Goal: Find specific page/section: Find specific page/section

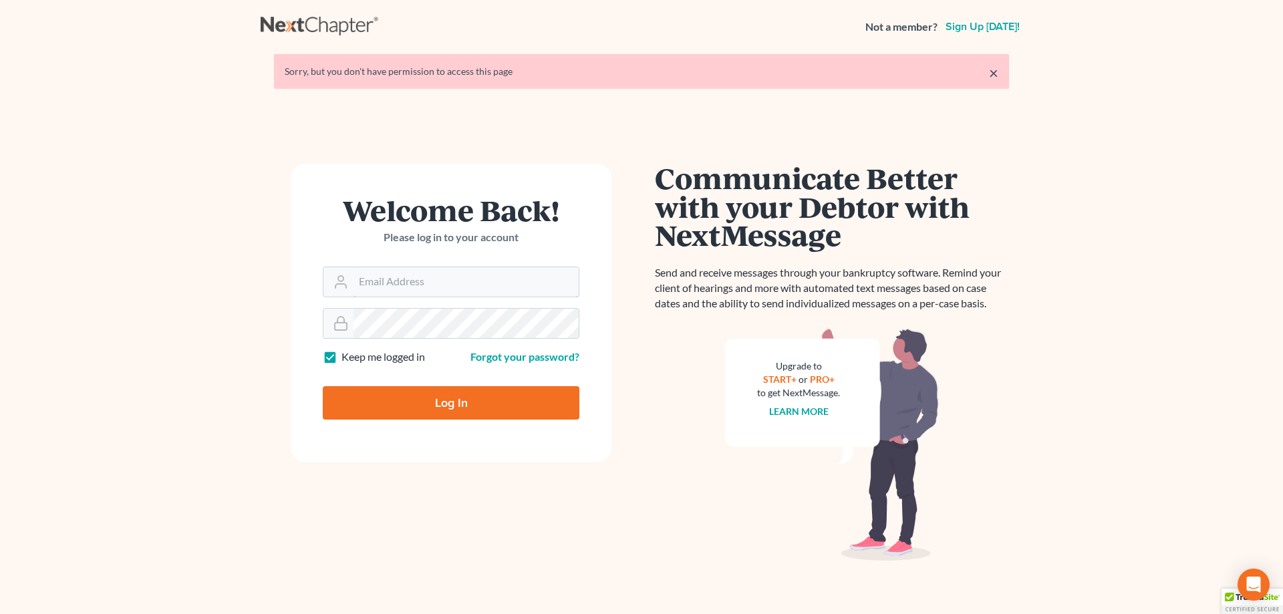
type input "[EMAIL_ADDRESS][DOMAIN_NAME]"
click at [466, 402] on input "Log In" at bounding box center [451, 402] width 257 height 33
type input "Thinking..."
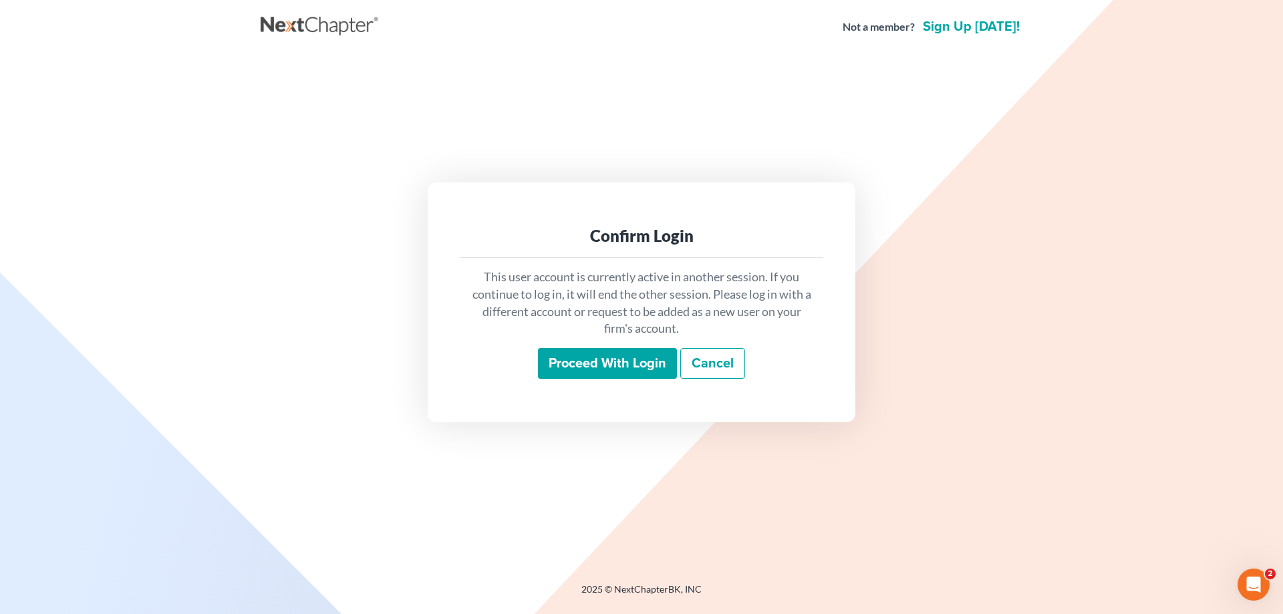
click at [612, 366] on input "Proceed with login" at bounding box center [607, 363] width 139 height 31
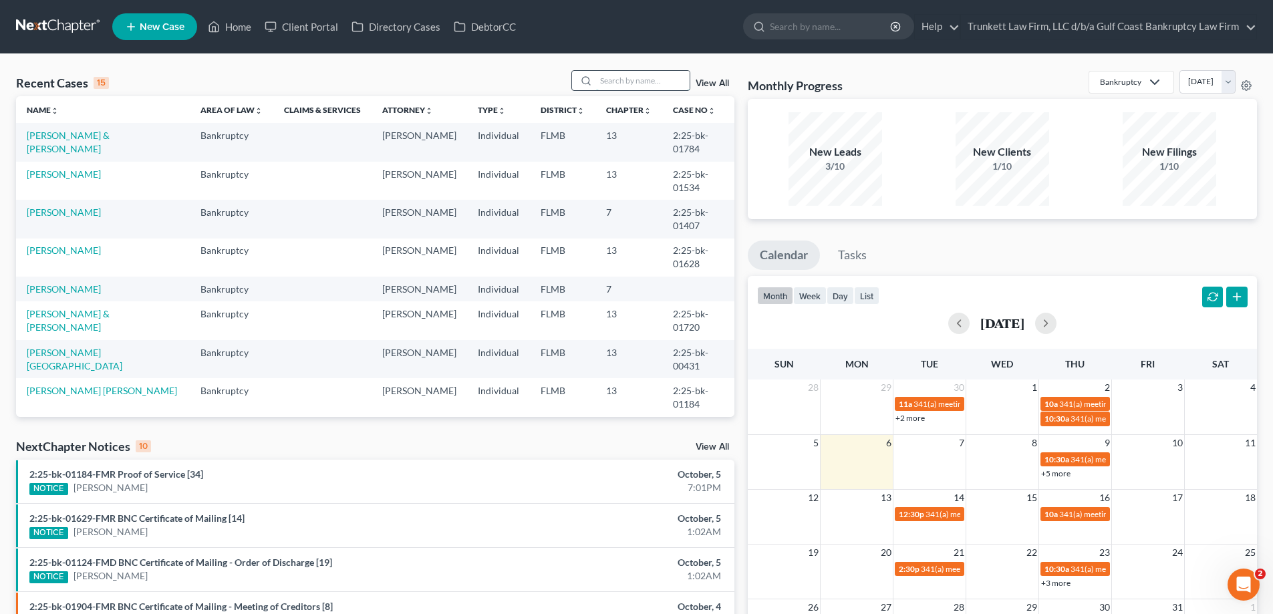
click at [609, 84] on input "search" at bounding box center [643, 80] width 94 height 19
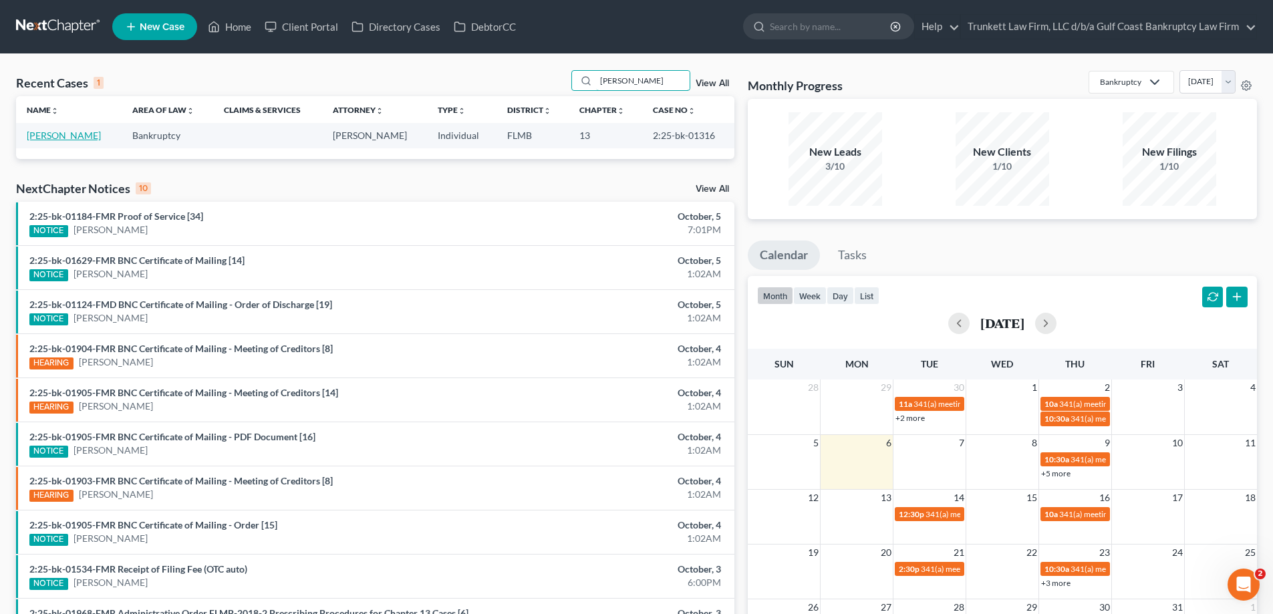
type input "[PERSON_NAME]"
click at [36, 136] on link "[PERSON_NAME]" at bounding box center [64, 135] width 74 height 11
click at [36, 136] on link "Beltran, Gloria" at bounding box center [64, 135] width 74 height 11
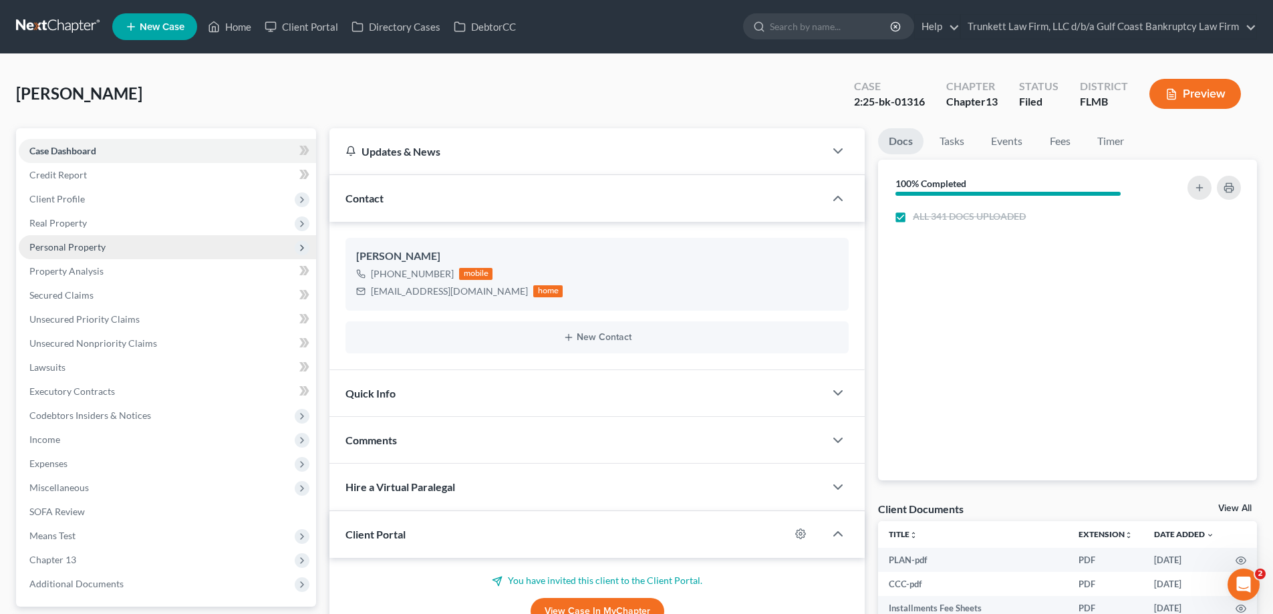
scroll to position [745, 0]
click at [104, 347] on span "Unsecured Nonpriority Claims" at bounding box center [93, 343] width 128 height 11
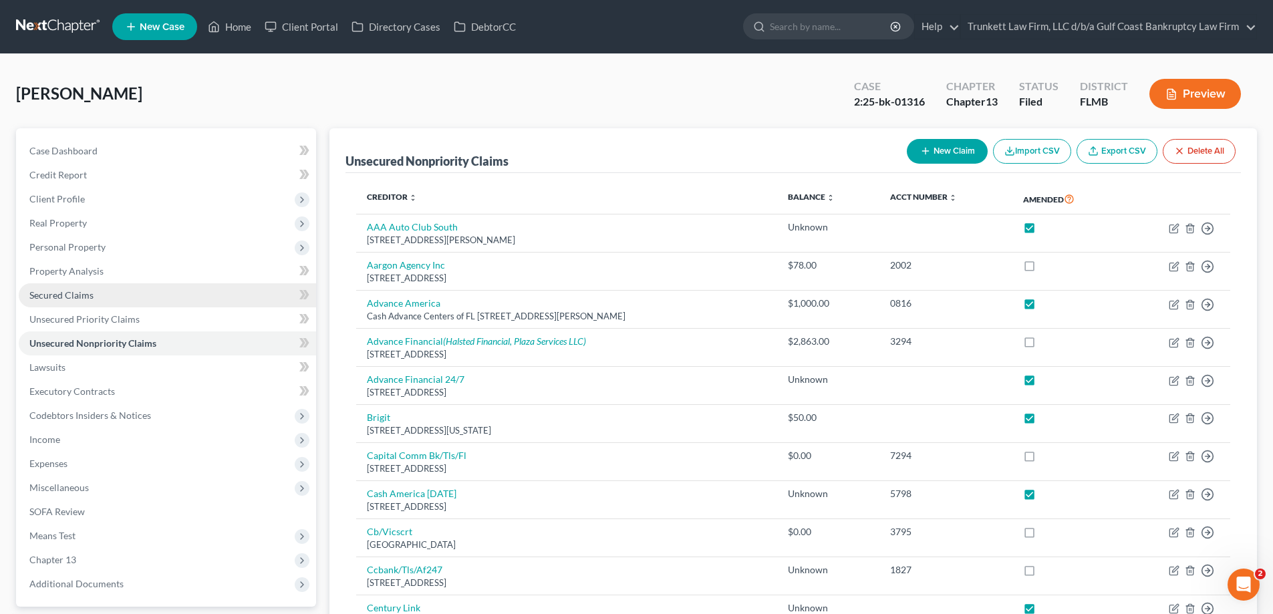
click at [75, 290] on span "Secured Claims" at bounding box center [61, 294] width 64 height 11
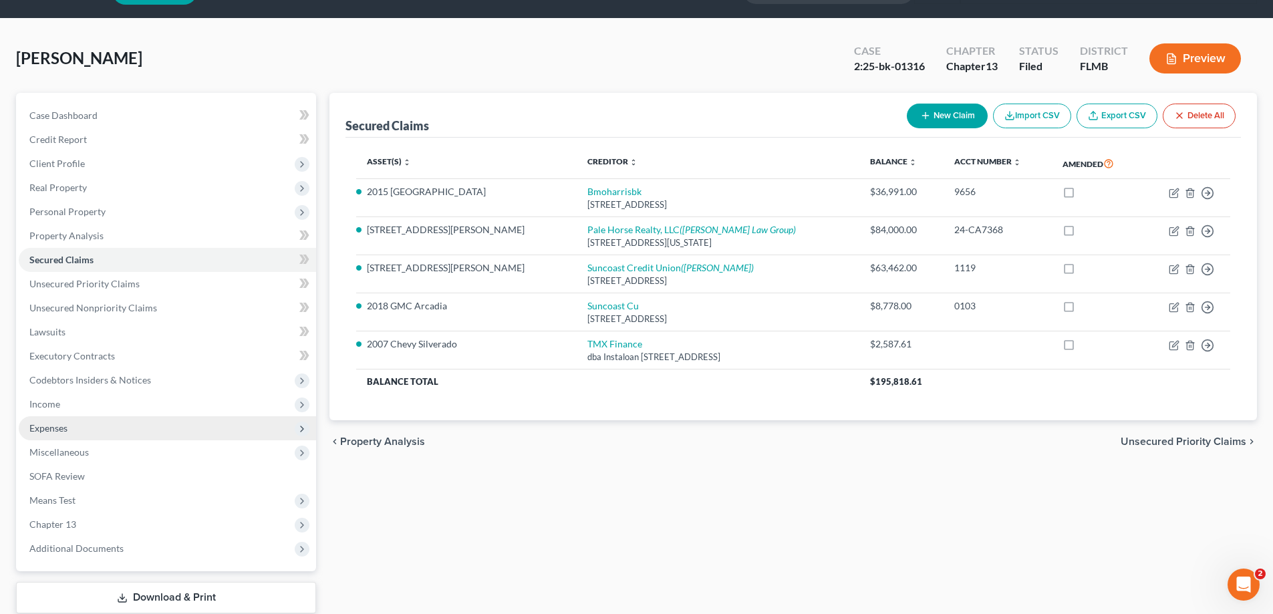
scroll to position [67, 0]
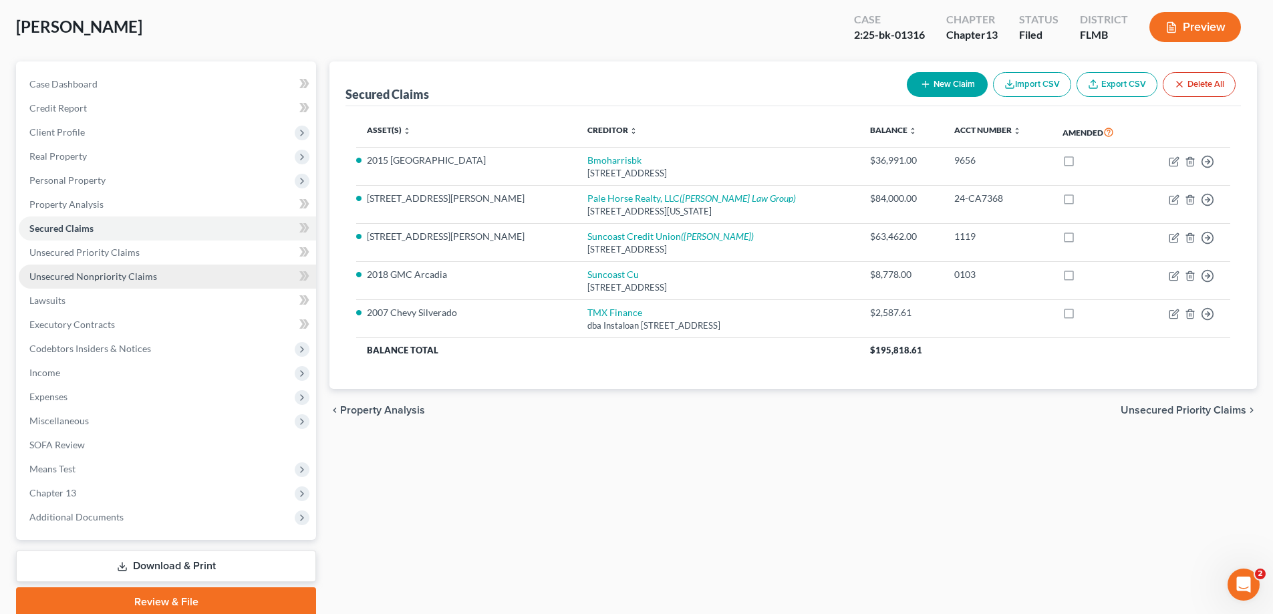
click at [101, 277] on span "Unsecured Nonpriority Claims" at bounding box center [93, 276] width 128 height 11
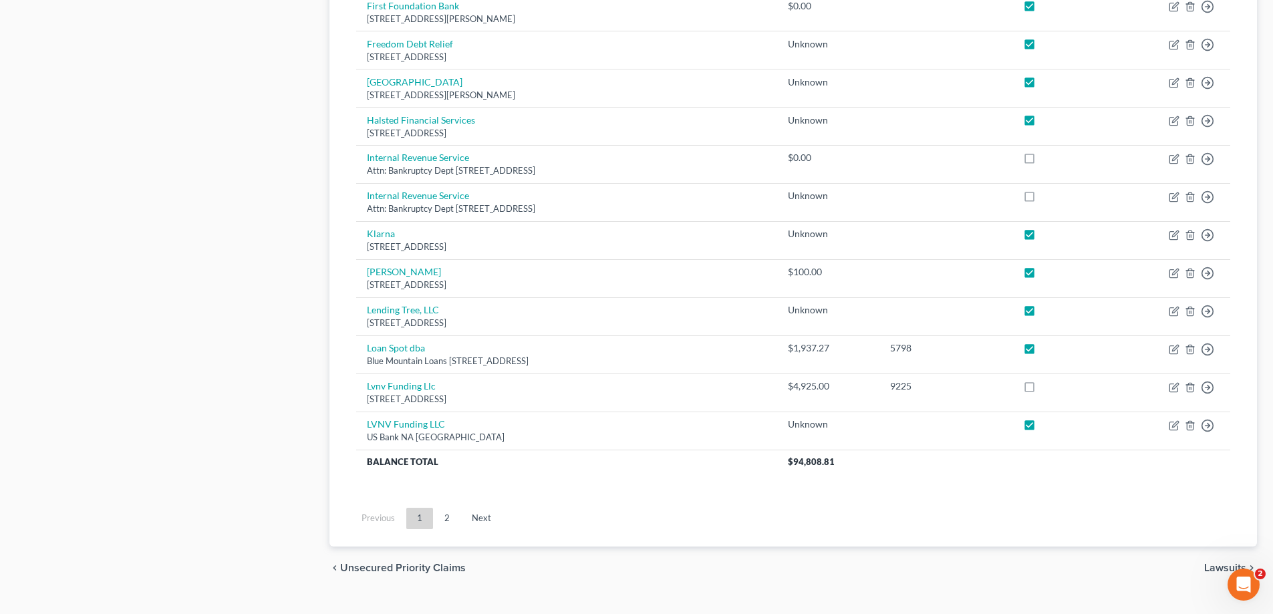
scroll to position [933, 0]
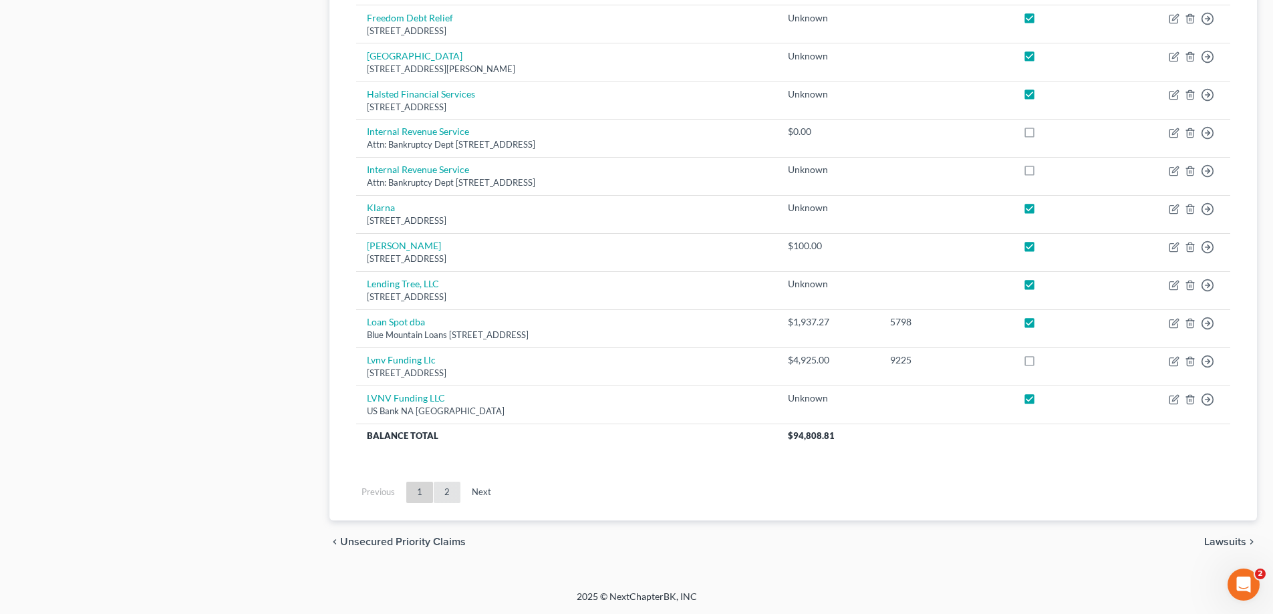
click at [442, 493] on link "2" at bounding box center [447, 492] width 27 height 21
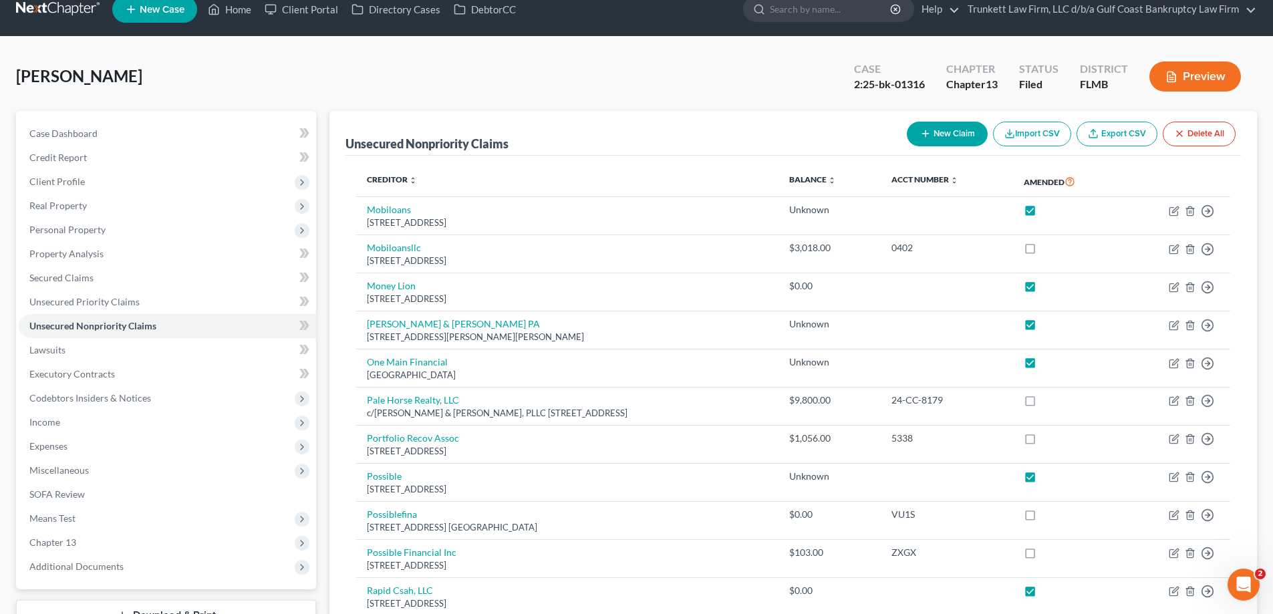
scroll to position [0, 0]
